Goal: Transaction & Acquisition: Purchase product/service

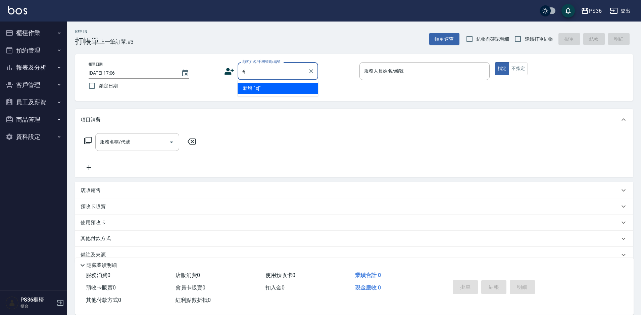
type input "e"
click at [266, 87] on li "[PERSON_NAME]/0977372022/" at bounding box center [278, 88] width 81 height 11
type input "[PERSON_NAME]/0977372022/"
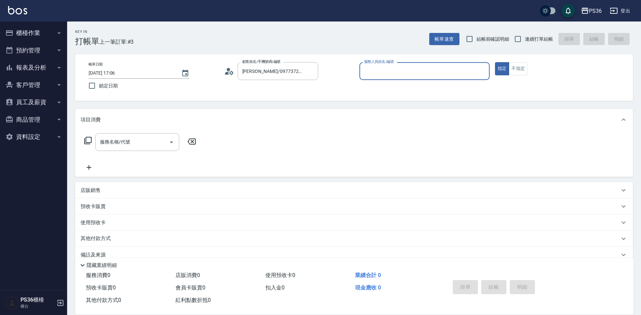
type input "EJ-7"
click at [155, 137] on input "服務名稱/代號" at bounding box center [132, 142] width 68 height 12
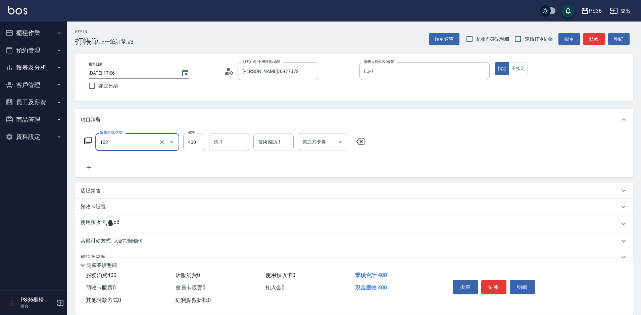
type input "精油洗髮(102)"
type input "酪梨-21"
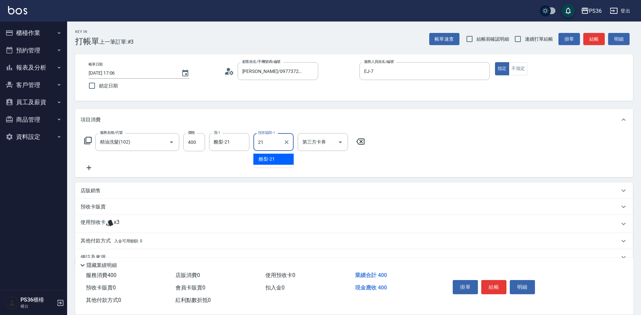
type input "酪梨-21"
click at [487, 282] on button "結帳" at bounding box center [494, 287] width 25 height 14
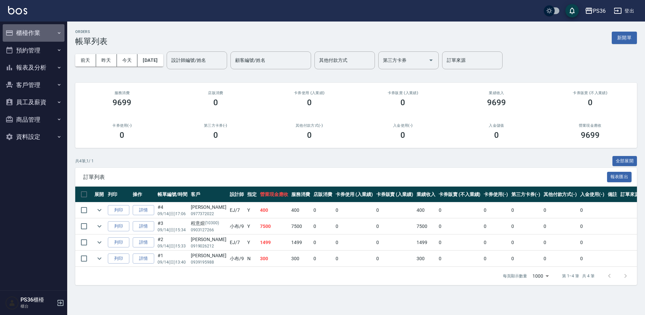
click at [20, 29] on button "櫃檯作業" at bounding box center [34, 32] width 62 height 17
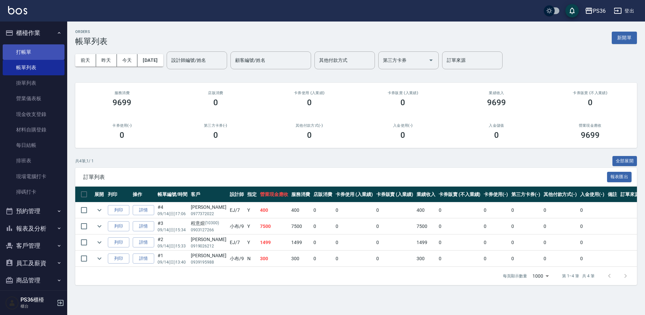
click at [29, 48] on link "打帳單" at bounding box center [34, 51] width 62 height 15
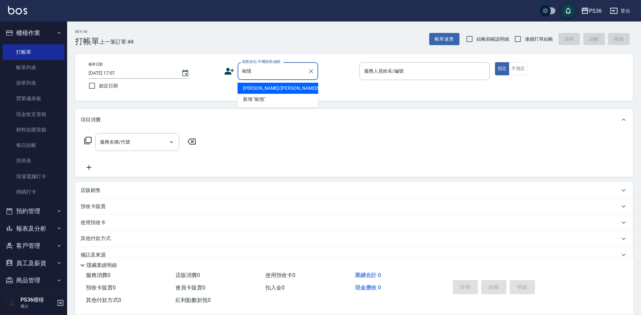
click at [250, 86] on li "[PERSON_NAME]/[PERSON_NAME]6692/6692" at bounding box center [278, 88] width 81 height 11
type input "[PERSON_NAME]/[PERSON_NAME]6692/6692"
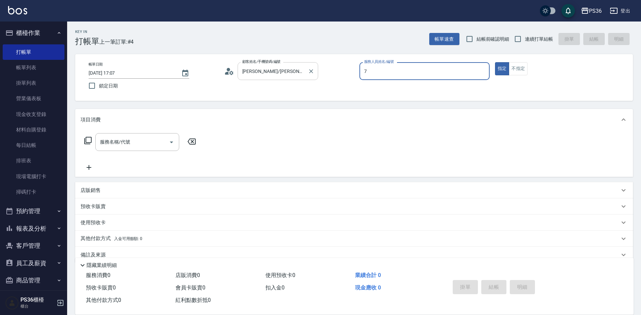
type input "7"
type button "true"
type input "EJ-7"
click at [88, 139] on icon at bounding box center [88, 140] width 8 height 8
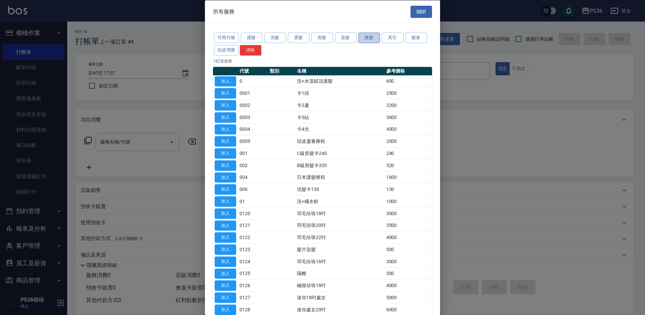
click at [370, 39] on button "接髮" at bounding box center [368, 38] width 21 height 10
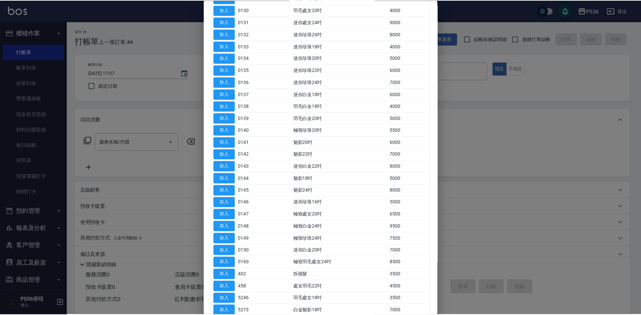
scroll to position [168, 0]
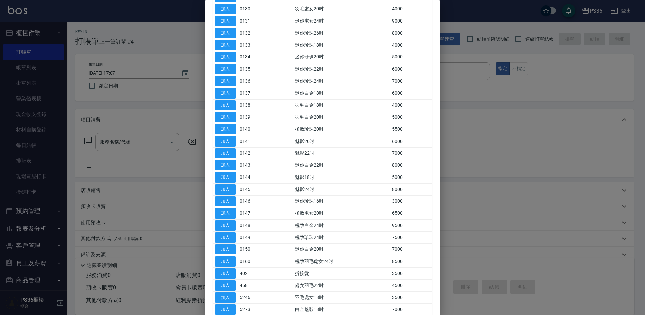
click at [228, 272] on button "加入" at bounding box center [225, 273] width 21 height 10
type input "拆接髮(402)"
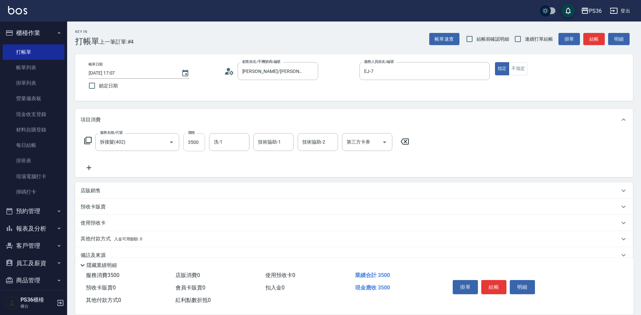
click at [192, 141] on input "3500" at bounding box center [194, 142] width 22 height 18
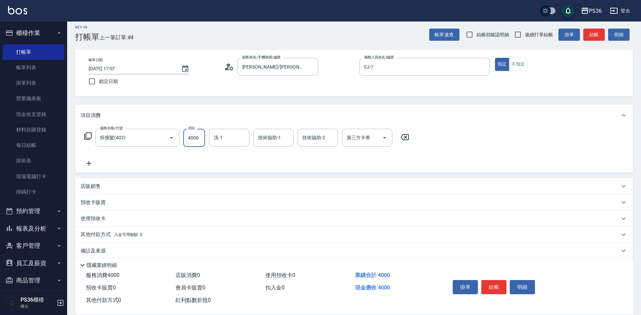
scroll to position [13, 0]
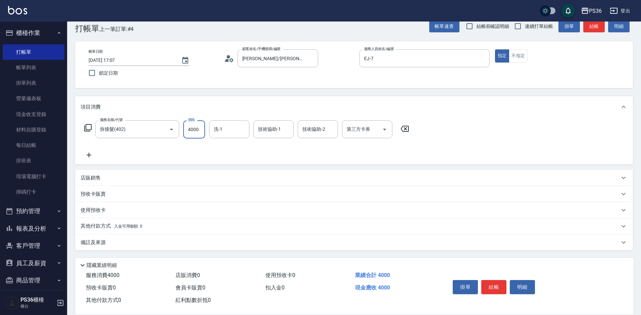
type input "4000"
click at [96, 222] on div "其他付款方式 入金可用餘額: 0" at bounding box center [354, 226] width 558 height 16
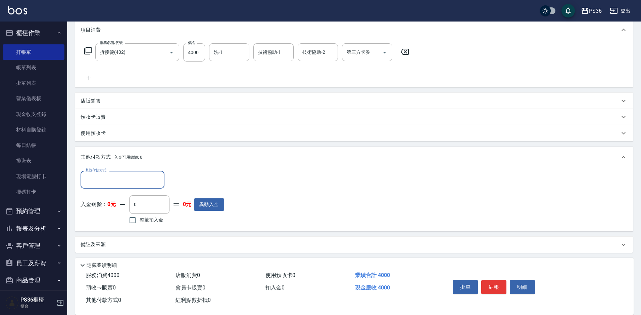
scroll to position [92, 0]
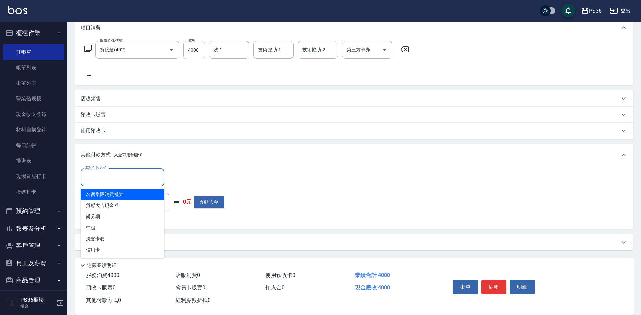
click at [98, 176] on input "其他付款方式" at bounding box center [123, 177] width 78 height 12
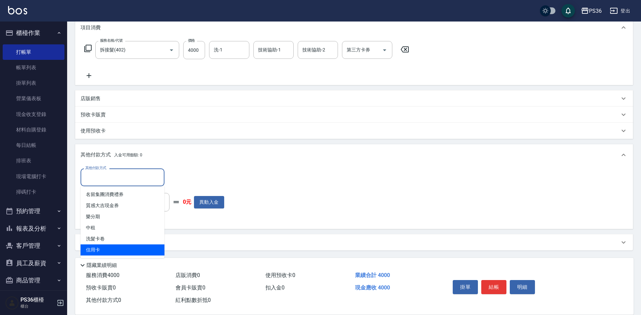
drag, startPoint x: 103, startPoint y: 250, endPoint x: 107, endPoint y: 246, distance: 6.2
click at [104, 250] on span "信用卡" at bounding box center [123, 249] width 84 height 11
type input "信用卡"
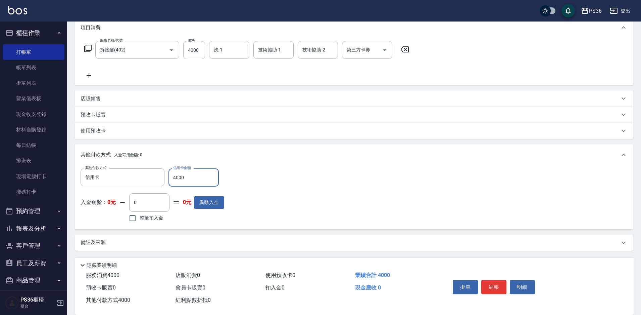
type input "4000"
click at [493, 285] on button "結帳" at bounding box center [494, 287] width 25 height 14
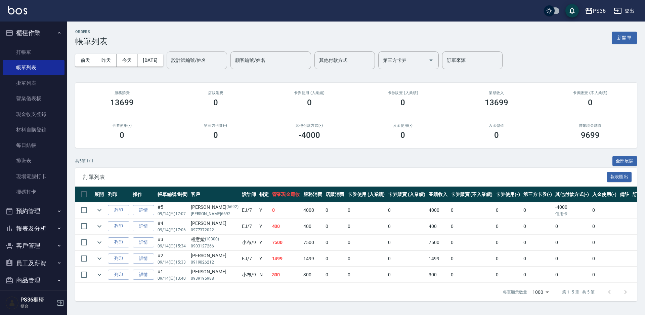
click at [200, 61] on input "設計師編號/姓名" at bounding box center [197, 60] width 54 height 12
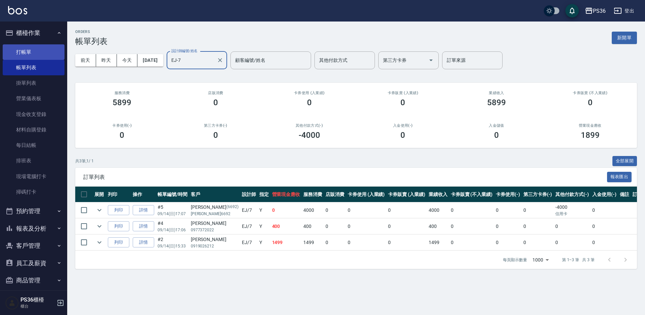
type input "EJ-7"
click at [29, 56] on link "打帳單" at bounding box center [34, 51] width 62 height 15
